Goal: Transaction & Acquisition: Purchase product/service

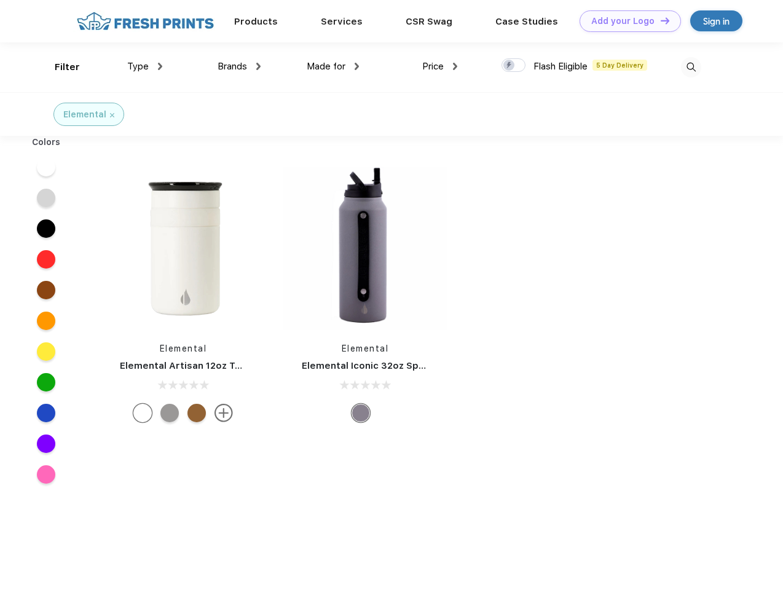
click at [625, 21] on link "Add your Logo Design Tool" at bounding box center [629, 21] width 101 height 22
click at [0, 0] on div "Design Tool" at bounding box center [0, 0] width 0 height 0
click at [659, 20] on link "Add your Logo Design Tool" at bounding box center [629, 21] width 101 height 22
click at [59, 67] on div "Filter" at bounding box center [67, 67] width 25 height 14
click at [145, 66] on span "Type" at bounding box center [138, 66] width 22 height 11
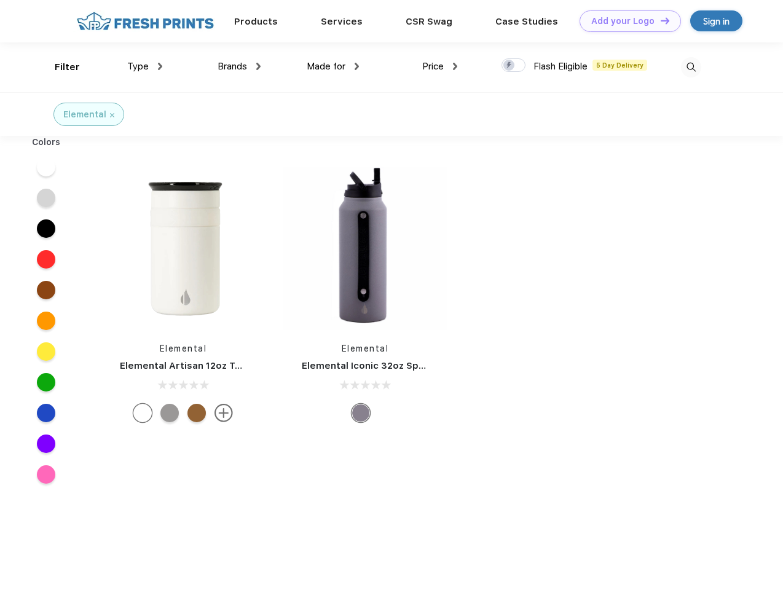
click at [239, 66] on span "Brands" at bounding box center [231, 66] width 29 height 11
click at [333, 66] on span "Made for" at bounding box center [326, 66] width 39 height 11
click at [440, 66] on span "Price" at bounding box center [433, 66] width 22 height 11
click at [514, 66] on div at bounding box center [513, 65] width 24 height 14
click at [509, 66] on input "checkbox" at bounding box center [505, 62] width 8 height 8
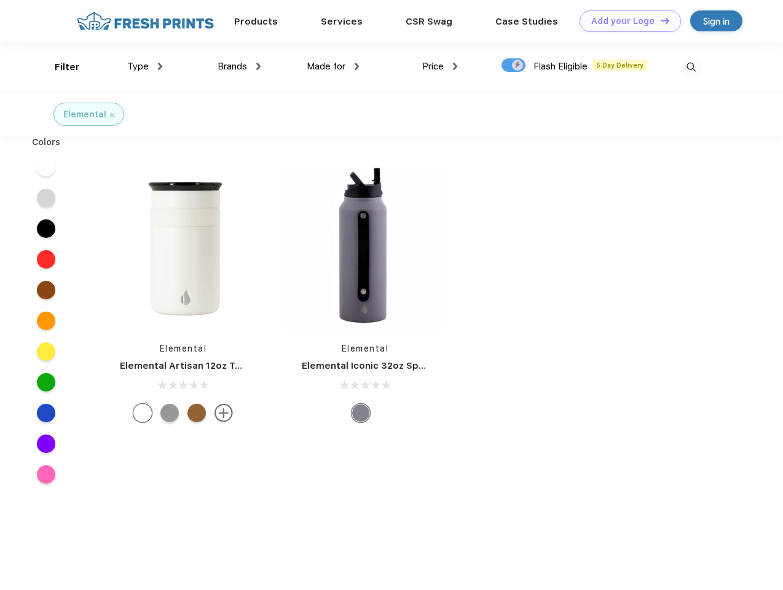
click at [691, 67] on img at bounding box center [691, 67] width 20 height 20
